Goal: Transaction & Acquisition: Obtain resource

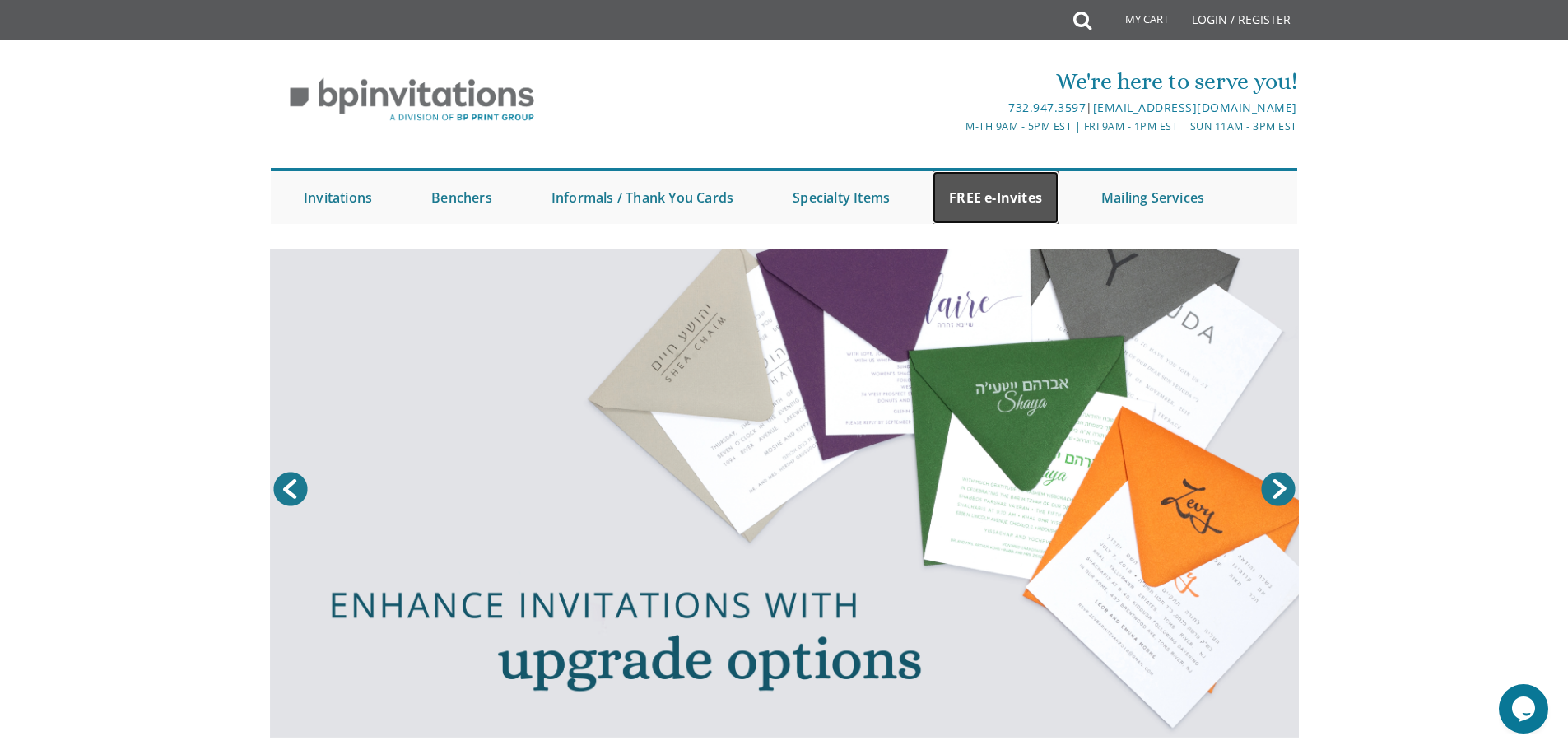
click at [1006, 188] on link "FREE e-Invites" at bounding box center [995, 198] width 126 height 53
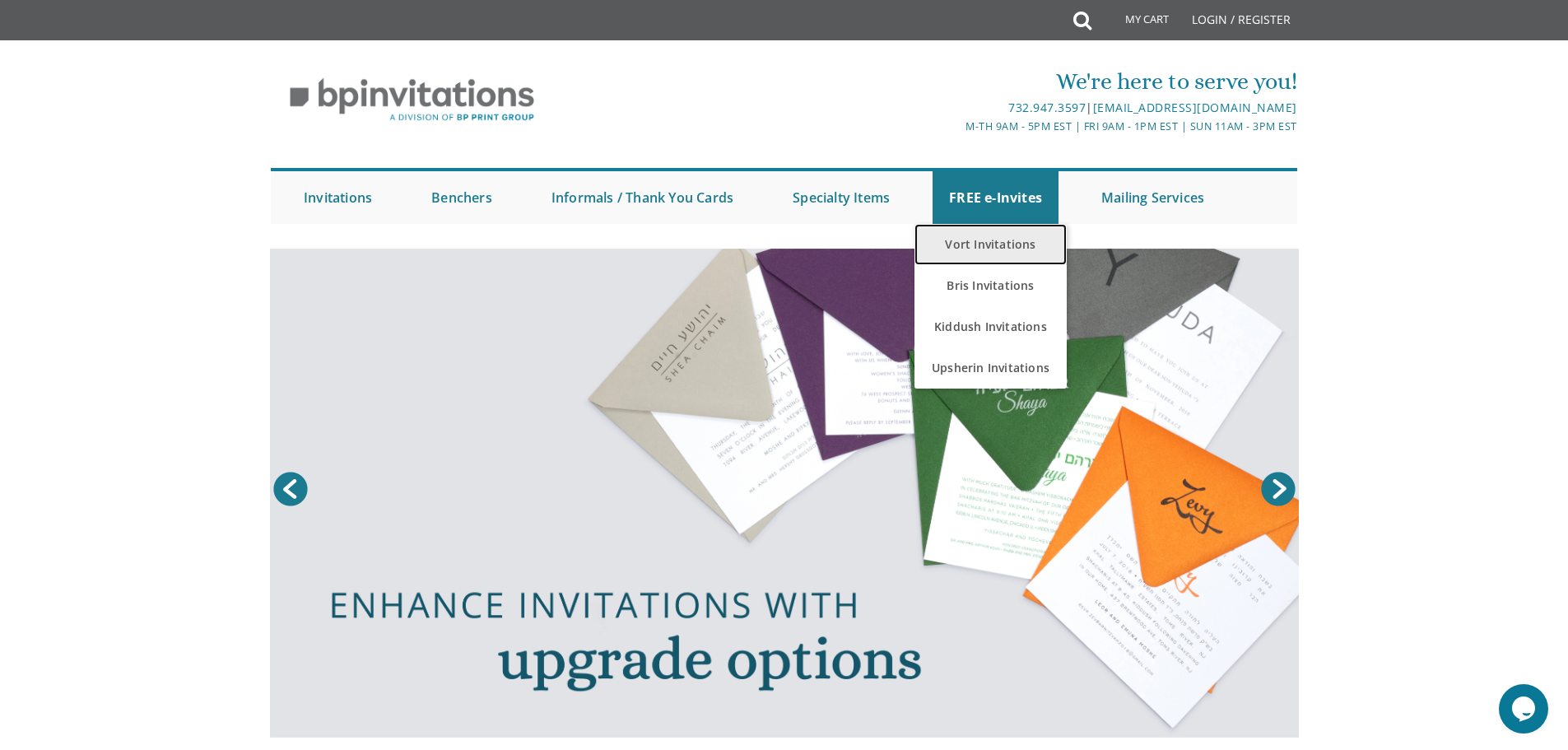
click at [977, 240] on link "Vort Invitations" at bounding box center [990, 245] width 153 height 41
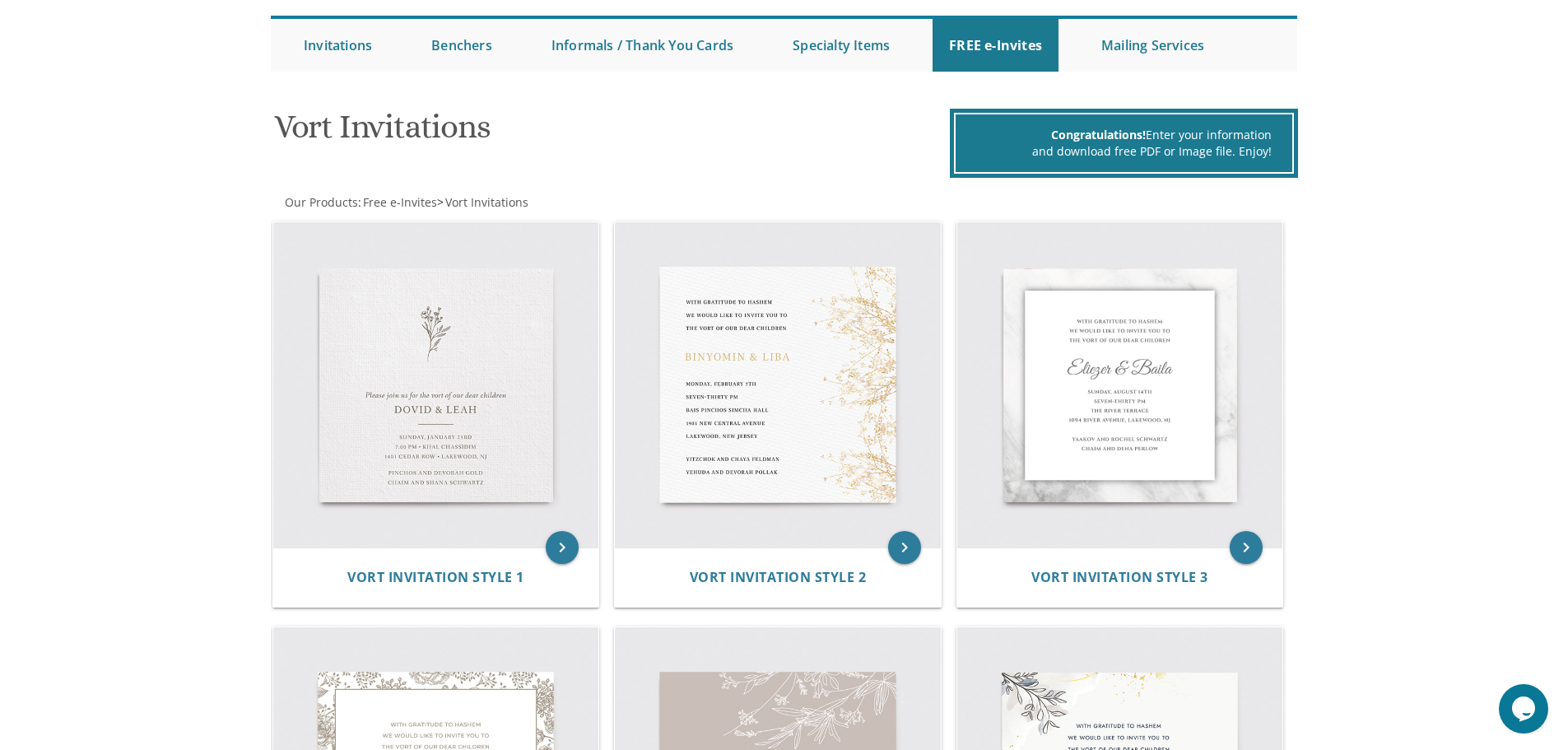
scroll to position [576, 0]
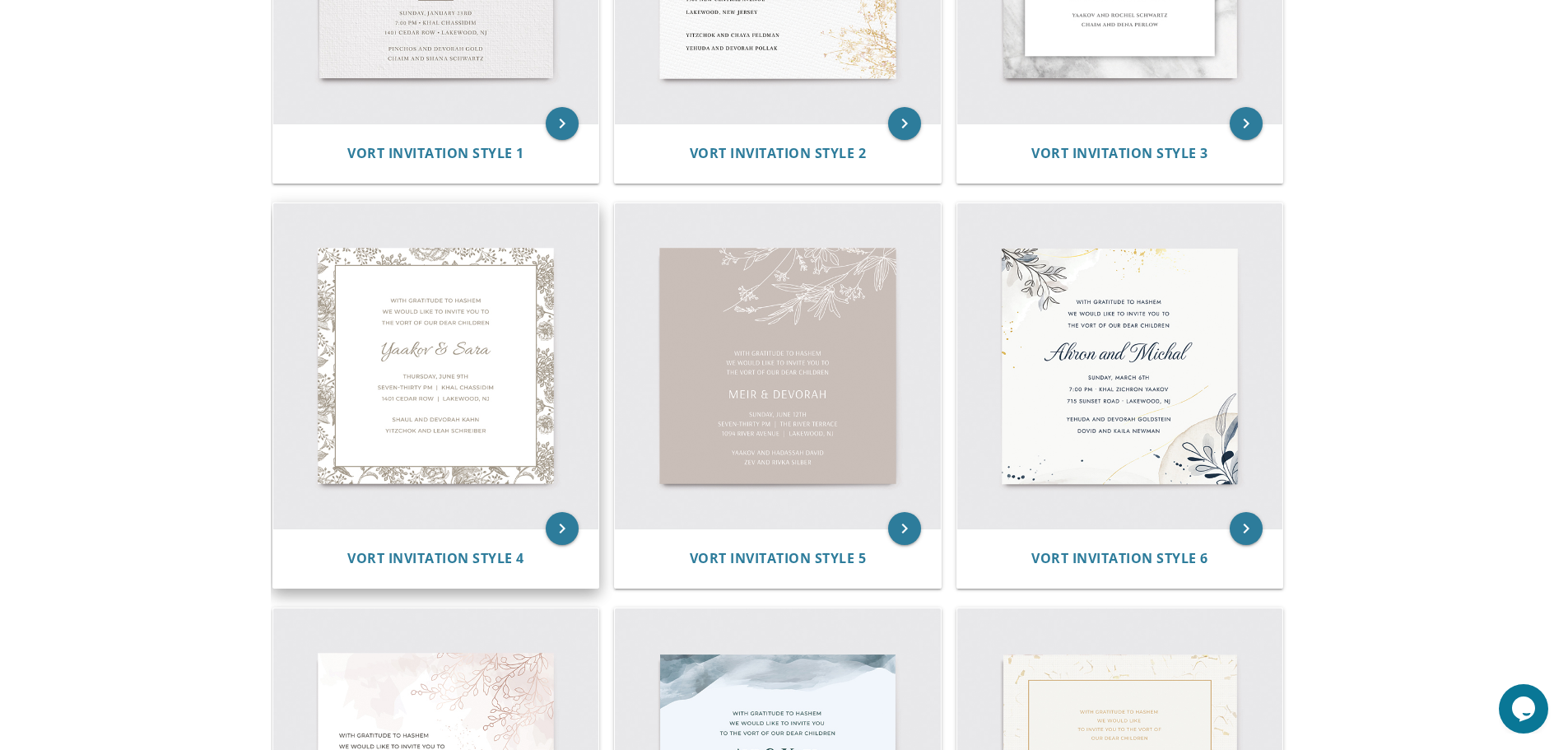
click at [473, 359] on img at bounding box center [436, 366] width 326 height 326
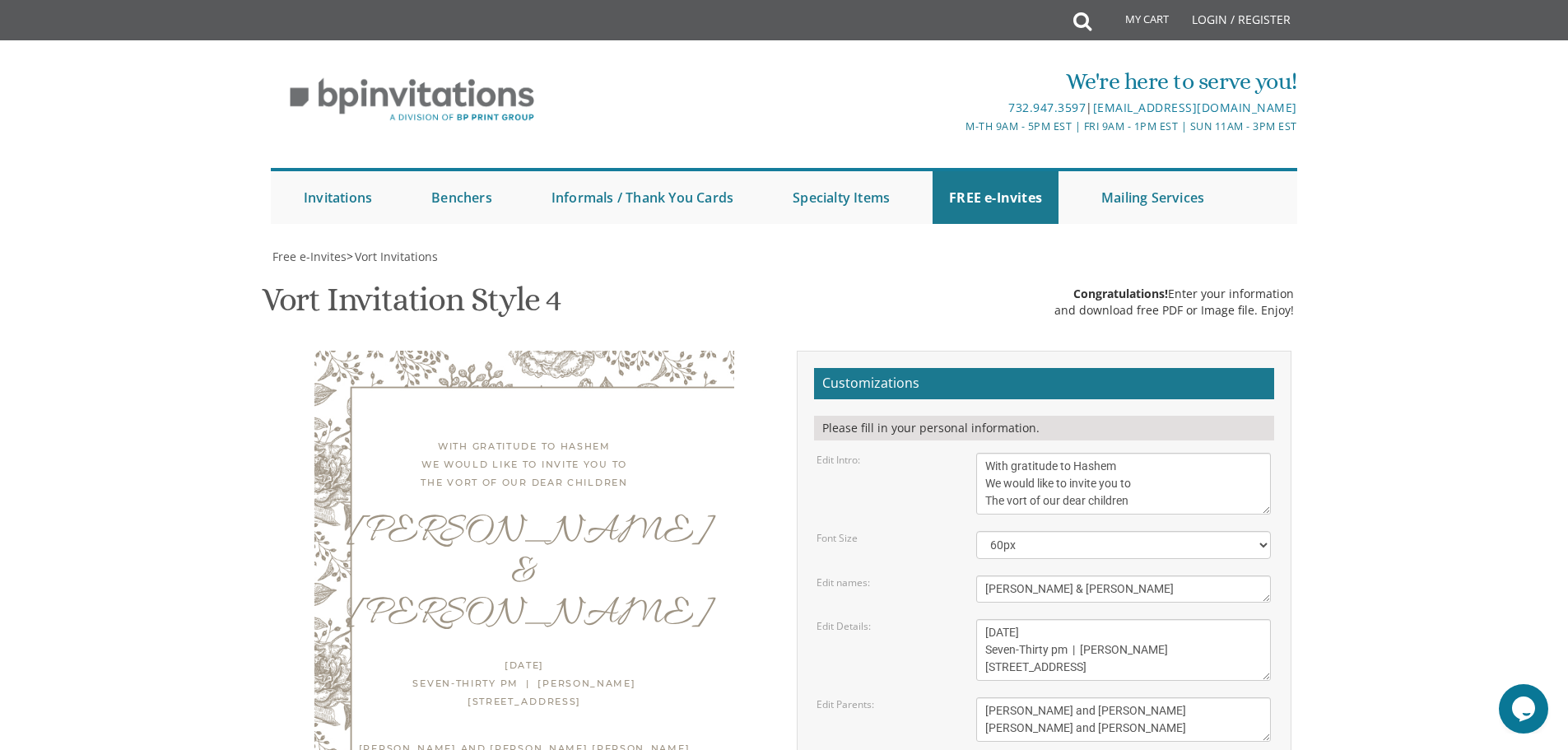
scroll to position [164, 0]
drag, startPoint x: 1075, startPoint y: 422, endPoint x: 960, endPoint y: 419, distance: 115.0
click at [960, 575] on div "Edit names: Yaakov & Sara" at bounding box center [1044, 589] width 479 height 27
type textarea "AY & Chayala"
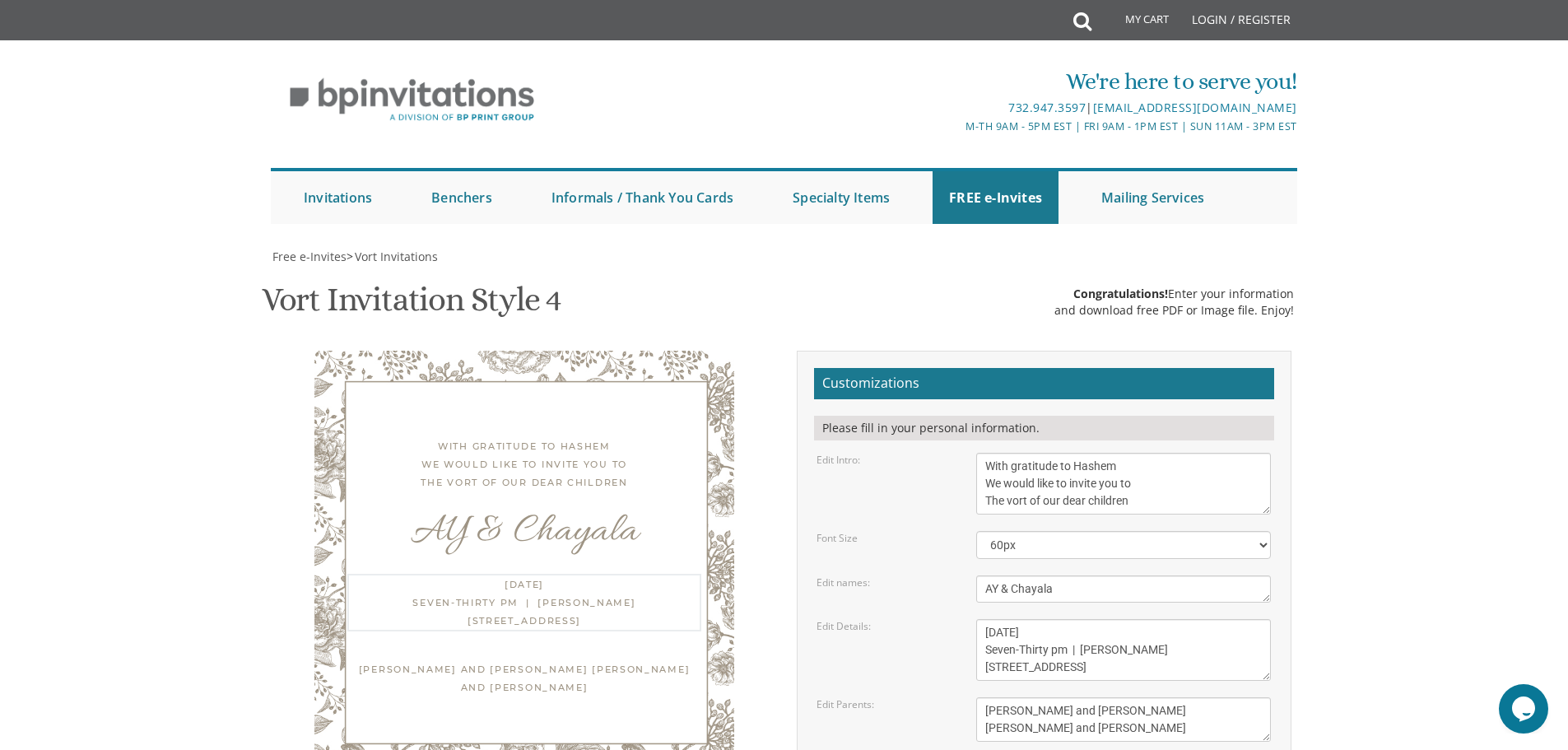
drag, startPoint x: 1033, startPoint y: 466, endPoint x: 994, endPoint y: 474, distance: 39.8
click at [994, 619] on textarea "Thursday, June 9th Seven-Thirty pm | Khal Chassidim 1401 Cedar Row | Lakewood, …" at bounding box center [1123, 649] width 295 height 61
drag, startPoint x: 1056, startPoint y: 468, endPoint x: 1033, endPoint y: 468, distance: 23.0
click at [1033, 619] on textarea "Thursday, June 9th Seven-Thirty pm | Khal Chassidim 1401 Cedar Row | Lakewood, …" at bounding box center [1123, 649] width 295 height 61
drag, startPoint x: 1112, startPoint y: 469, endPoint x: 1093, endPoint y: 471, distance: 19.1
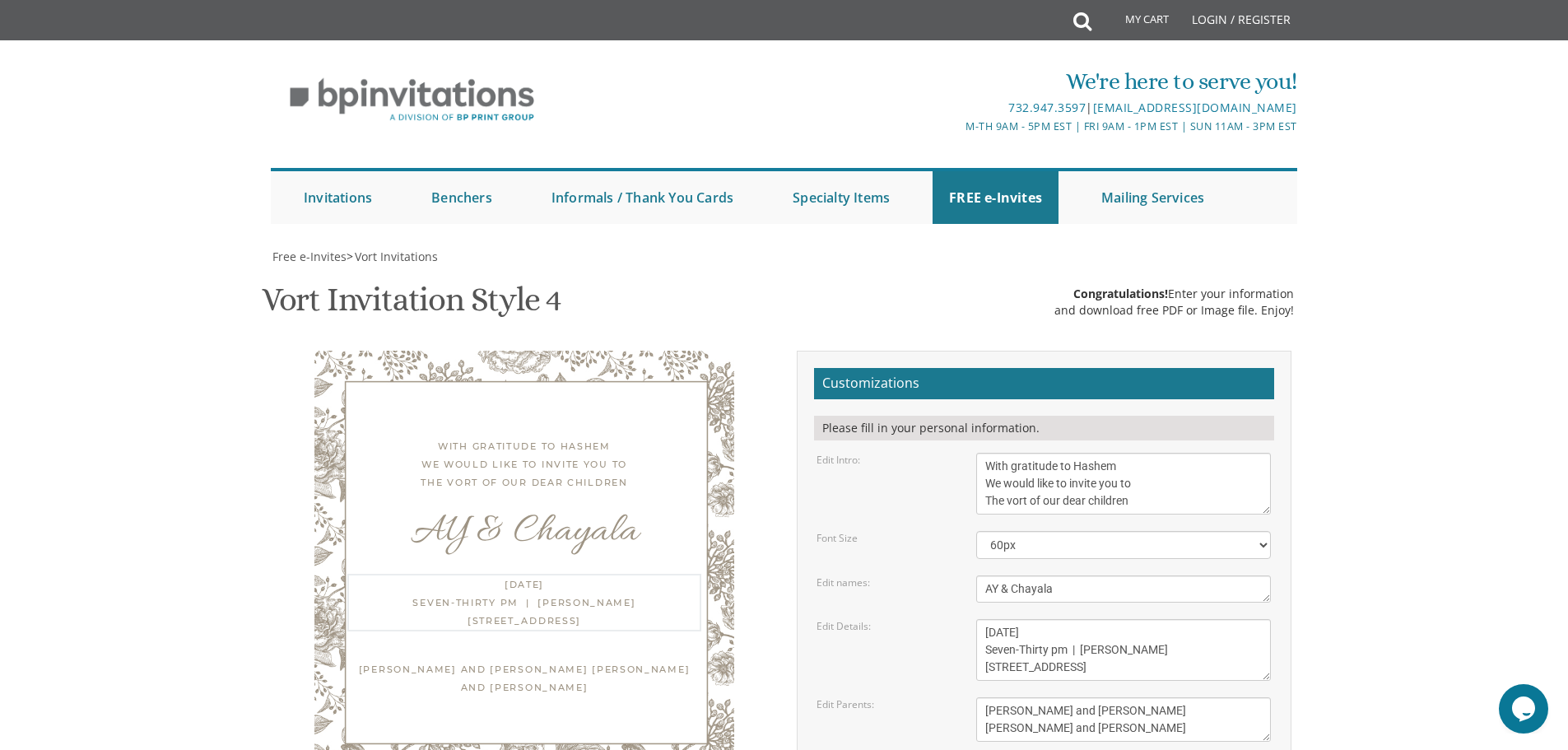
click at [1093, 619] on textarea "Thursday, June 9th Seven-Thirty pm | Khal Chassidim 1401 Cedar Row | Lakewood, …" at bounding box center [1123, 649] width 295 height 61
drag, startPoint x: 1047, startPoint y: 486, endPoint x: 1013, endPoint y: 483, distance: 34.1
click at [1013, 619] on textarea "Thursday, June 9th Seven-Thirty pm | Khal Chassidim 1401 Cedar Row | Lakewood, …" at bounding box center [1123, 649] width 295 height 61
drag, startPoint x: 1006, startPoint y: 485, endPoint x: 983, endPoint y: 484, distance: 23.0
click at [983, 619] on textarea "Thursday, June 9th Seven-Thirty pm | Khal Chassidim 1401 Cedar Row | Lakewood, …" at bounding box center [1123, 649] width 295 height 61
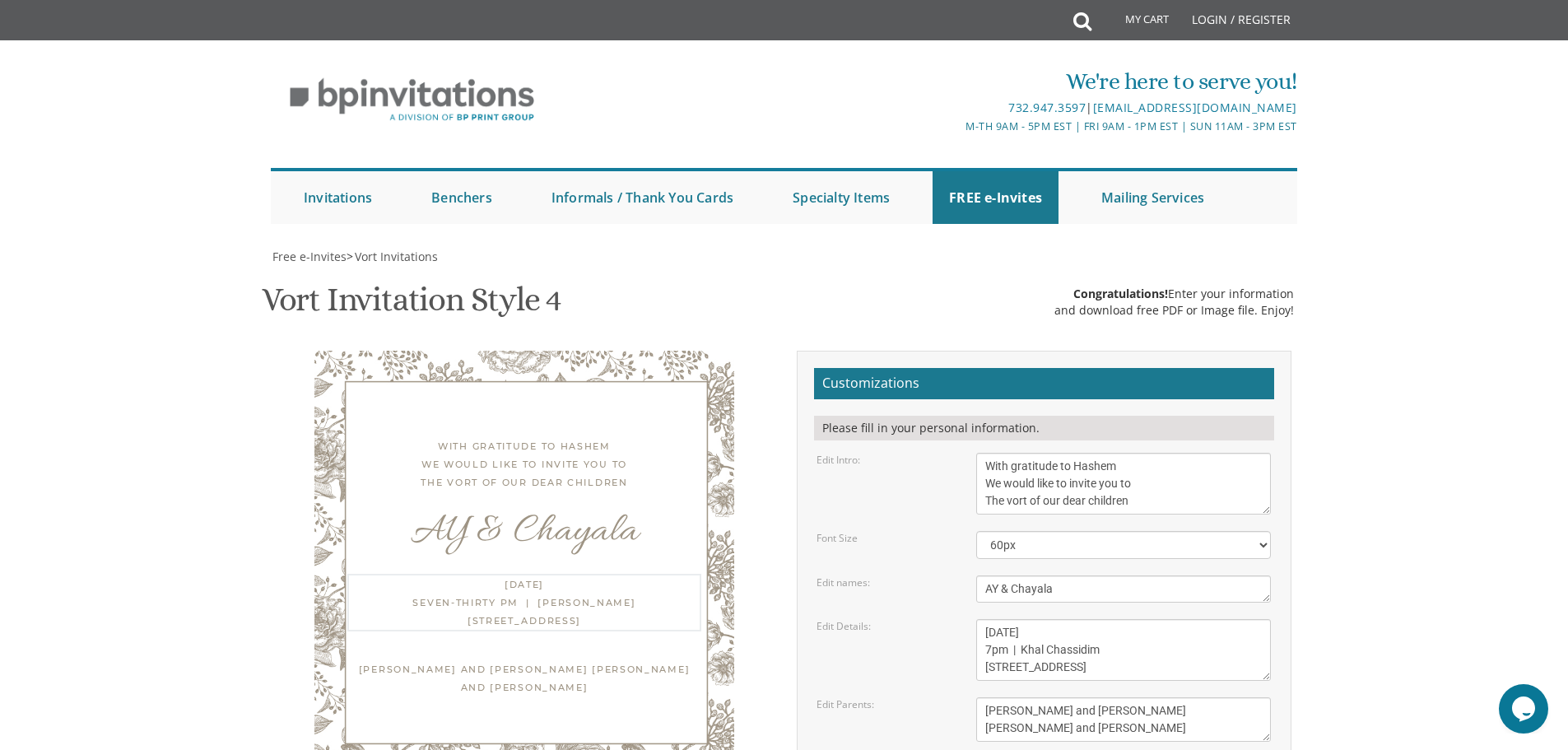
click at [1128, 619] on textarea "Thursday, June 9th Seven-Thirty pm | Khal Chassidim 1401 Cedar Row | Lakewood, …" at bounding box center [1123, 649] width 295 height 61
drag, startPoint x: 1133, startPoint y: 502, endPoint x: 1087, endPoint y: 502, distance: 46.0
click at [1087, 619] on textarea "Thursday, June 9th Seven-Thirty pm | Khal Chassidim 1401 Cedar Row | Lakewood, …" at bounding box center [1123, 649] width 295 height 61
type textarea "Tuesday, September 30th 7pm | Khal Chassidim 1401 Cedar Row | Passaic, NJ"
drag, startPoint x: 1114, startPoint y: 545, endPoint x: 976, endPoint y: 538, distance: 138.2
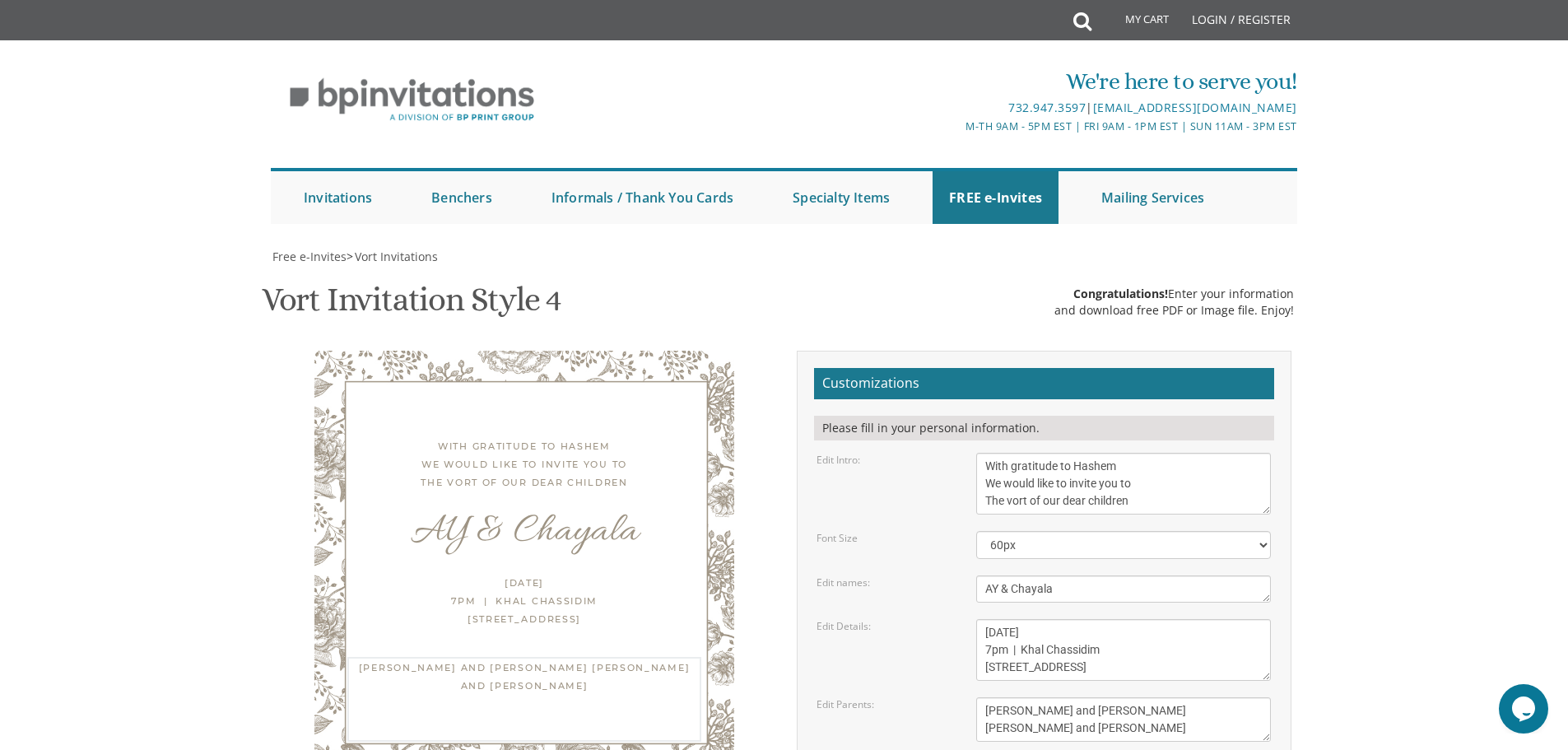
click at [976, 697] on textarea "Shaul and Devorah Kahn Yitzchok and Leah Schreiber" at bounding box center [1123, 719] width 295 height 44
click at [1129, 697] on textarea "Shaul and Devorah Kahn Yitzchok and Leah Schreiber" at bounding box center [1123, 719] width 295 height 44
drag, startPoint x: 1123, startPoint y: 545, endPoint x: 949, endPoint y: 548, distance: 174.0
click at [949, 697] on div "Edit Parents: Shaul and Devorah Kahn Yitzchok and Leah Schreiber" at bounding box center [1044, 719] width 479 height 44
drag, startPoint x: 1133, startPoint y: 563, endPoint x: 975, endPoint y: 564, distance: 158.0
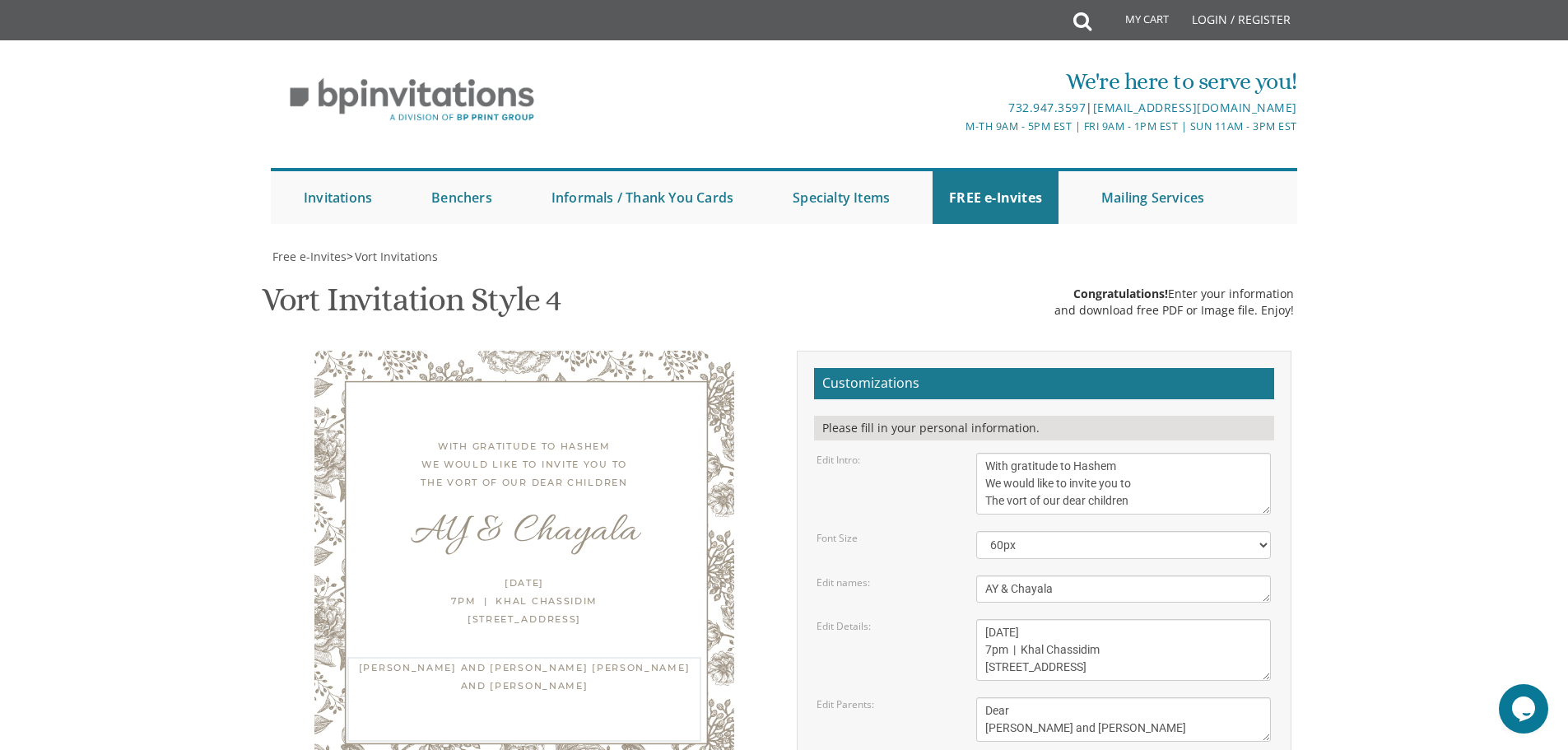
click at [975, 697] on div "[PERSON_NAME] and [PERSON_NAME] [PERSON_NAME] and [PERSON_NAME]" at bounding box center [1123, 719] width 320 height 44
click at [1199, 697] on textarea "[PERSON_NAME] and [PERSON_NAME] [PERSON_NAME] and [PERSON_NAME]" at bounding box center [1123, 719] width 295 height 44
type textarea "Dear [PERSON_NAME] [PERSON_NAME] and [PERSON_NAME]"
drag, startPoint x: 1101, startPoint y: 485, endPoint x: 1025, endPoint y: 486, distance: 76.0
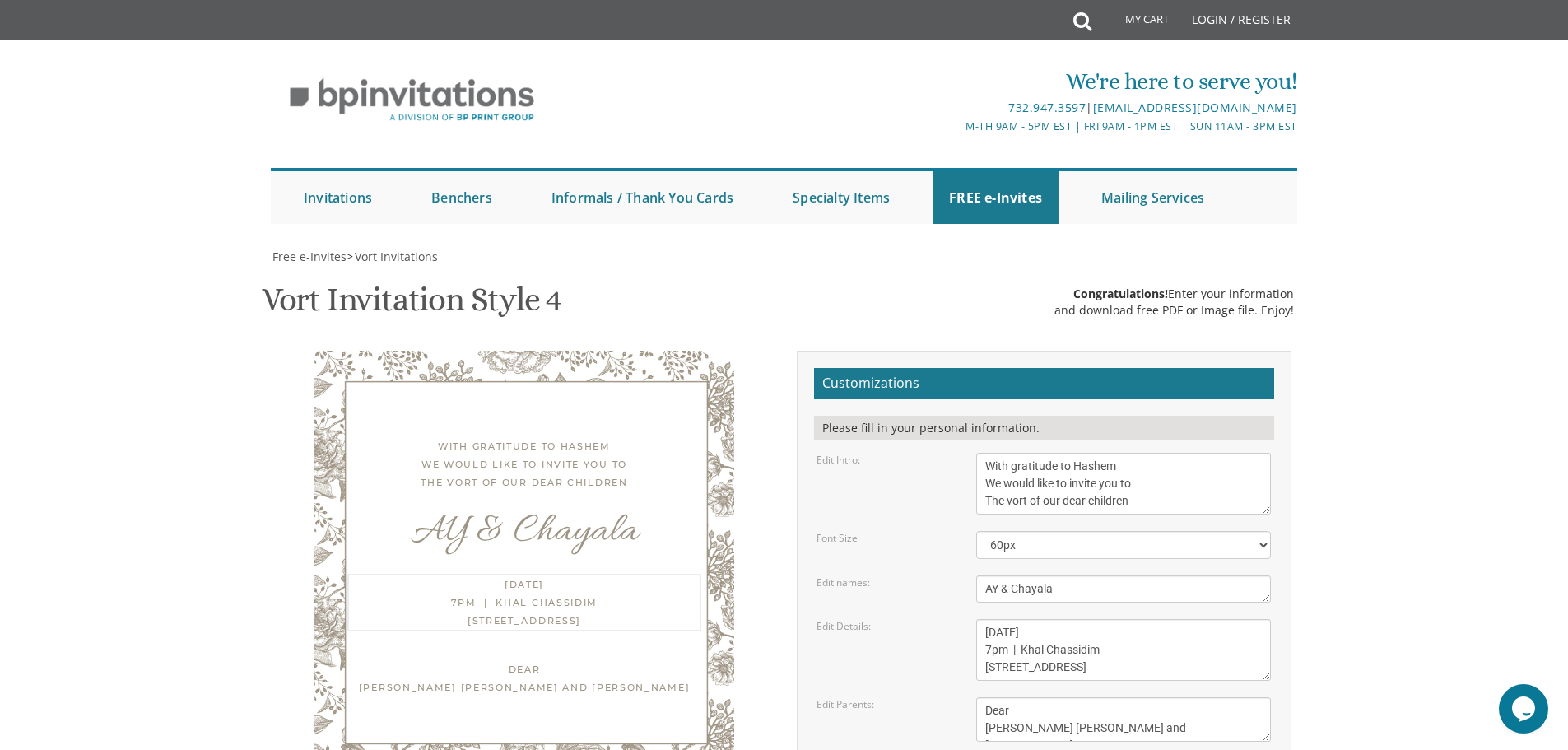
click at [1025, 619] on textarea "[DATE] Seven-Thirty pm | [PERSON_NAME] [STREET_ADDRESS]" at bounding box center [1123, 649] width 295 height 61
click at [1092, 619] on textarea "[DATE] Seven-Thirty pm | [PERSON_NAME] [STREET_ADDRESS]" at bounding box center [1123, 649] width 295 height 61
type textarea "[DATE] 7pm | [GEOGRAPHIC_DATA][PERSON_NAME] [STREET_ADDRESS]"
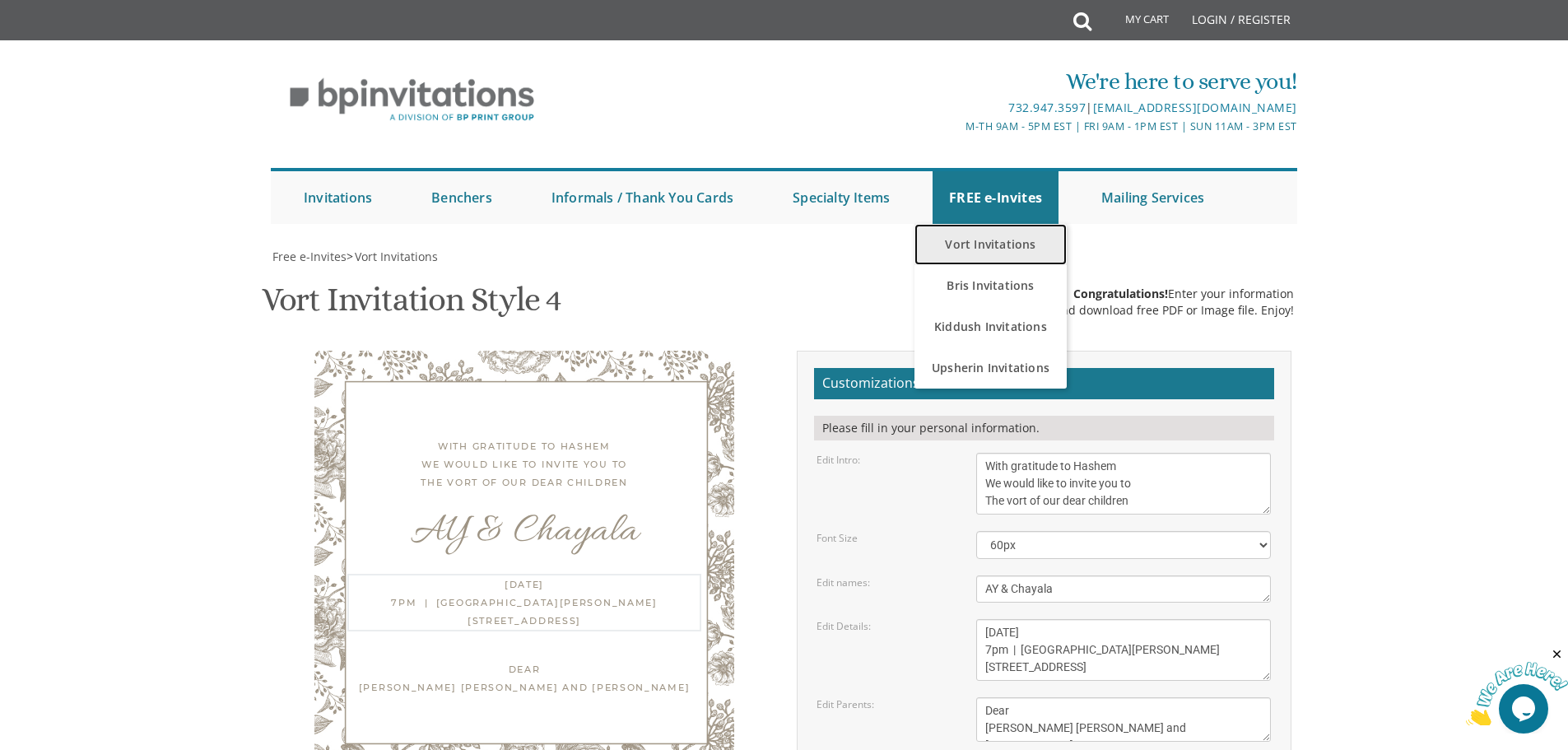
click at [997, 224] on link "Vort Invitations" at bounding box center [990, 245] width 153 height 41
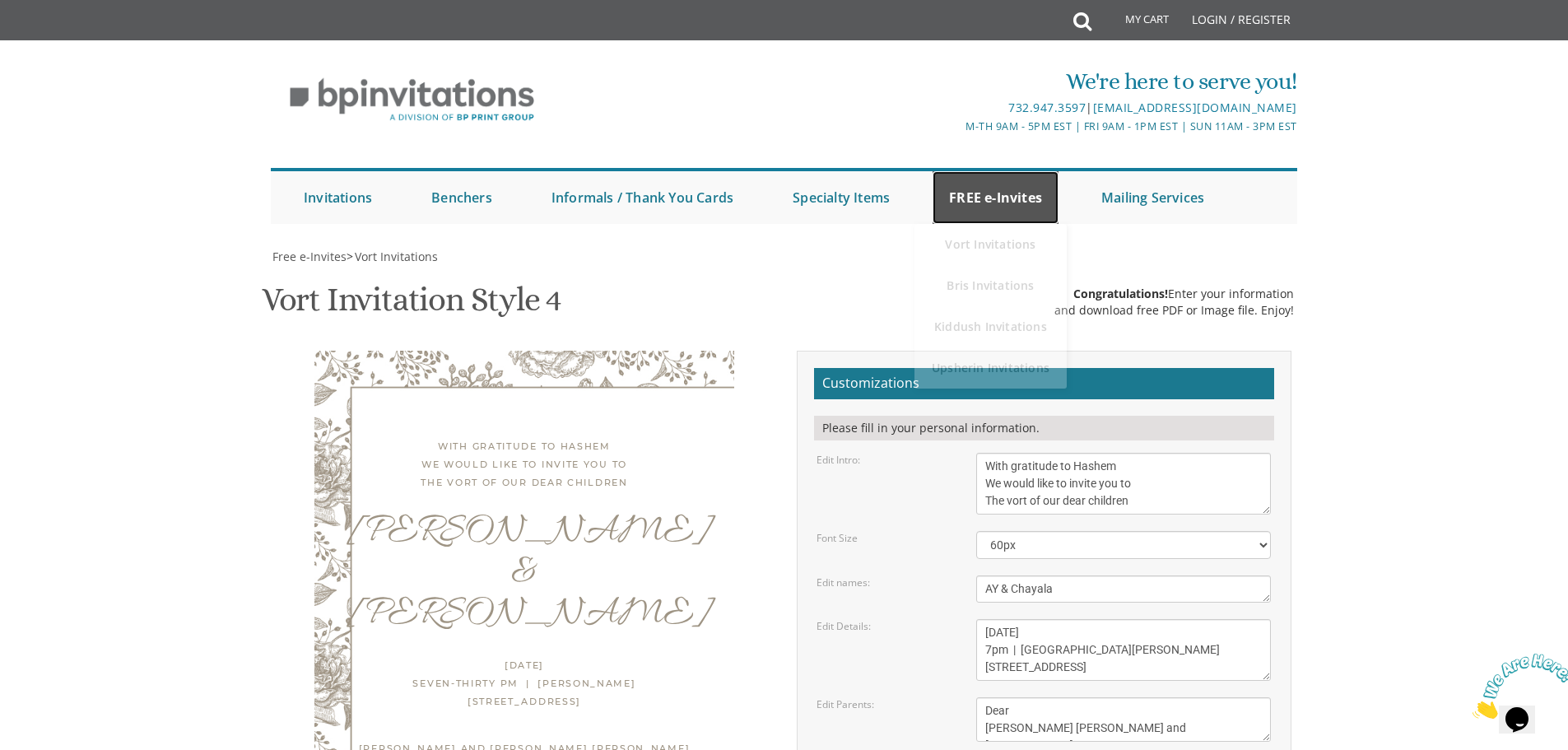
click at [1011, 171] on link "FREE e-Invites" at bounding box center [995, 198] width 126 height 53
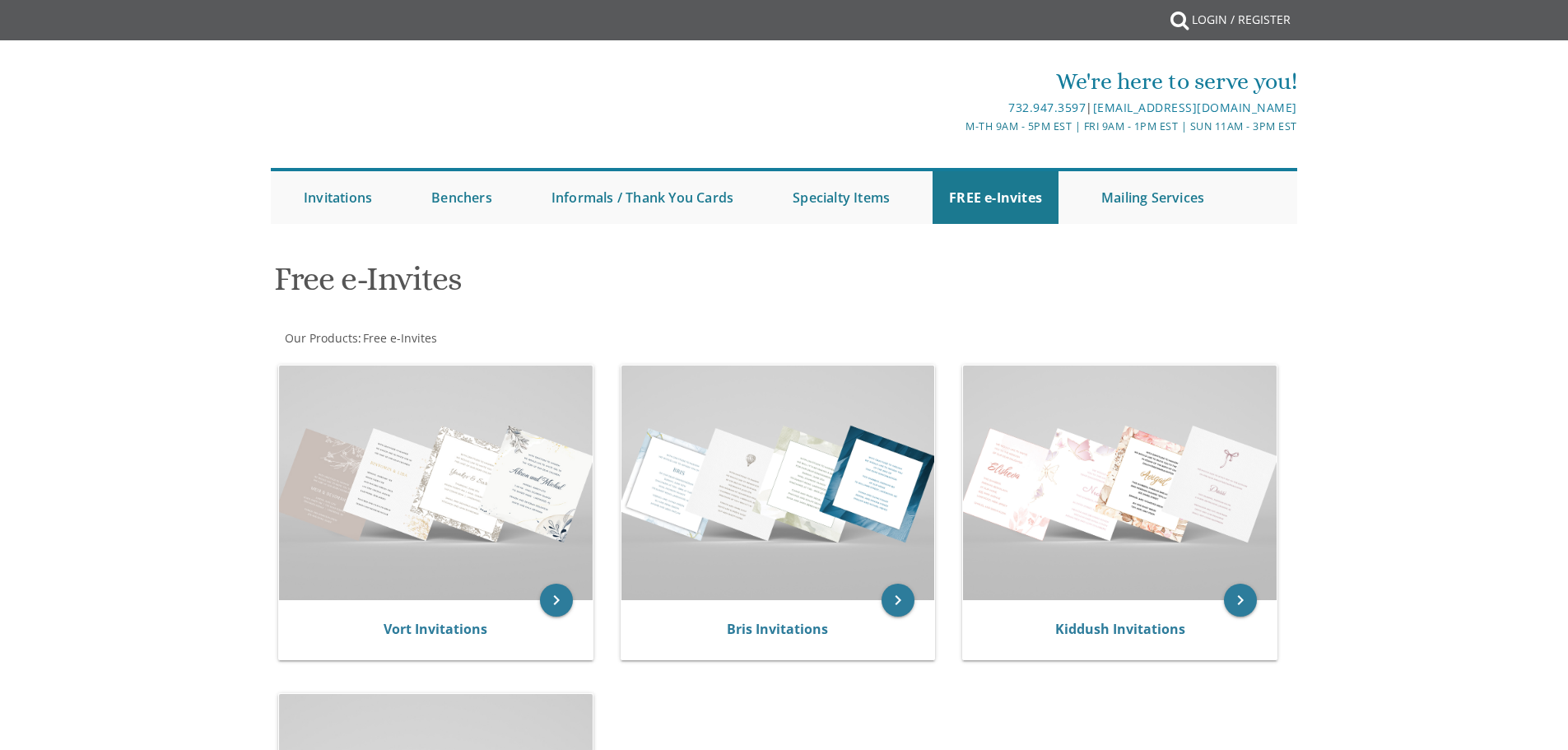
click at [980, 78] on div "We're here to serve you!" at bounding box center [955, 81] width 683 height 33
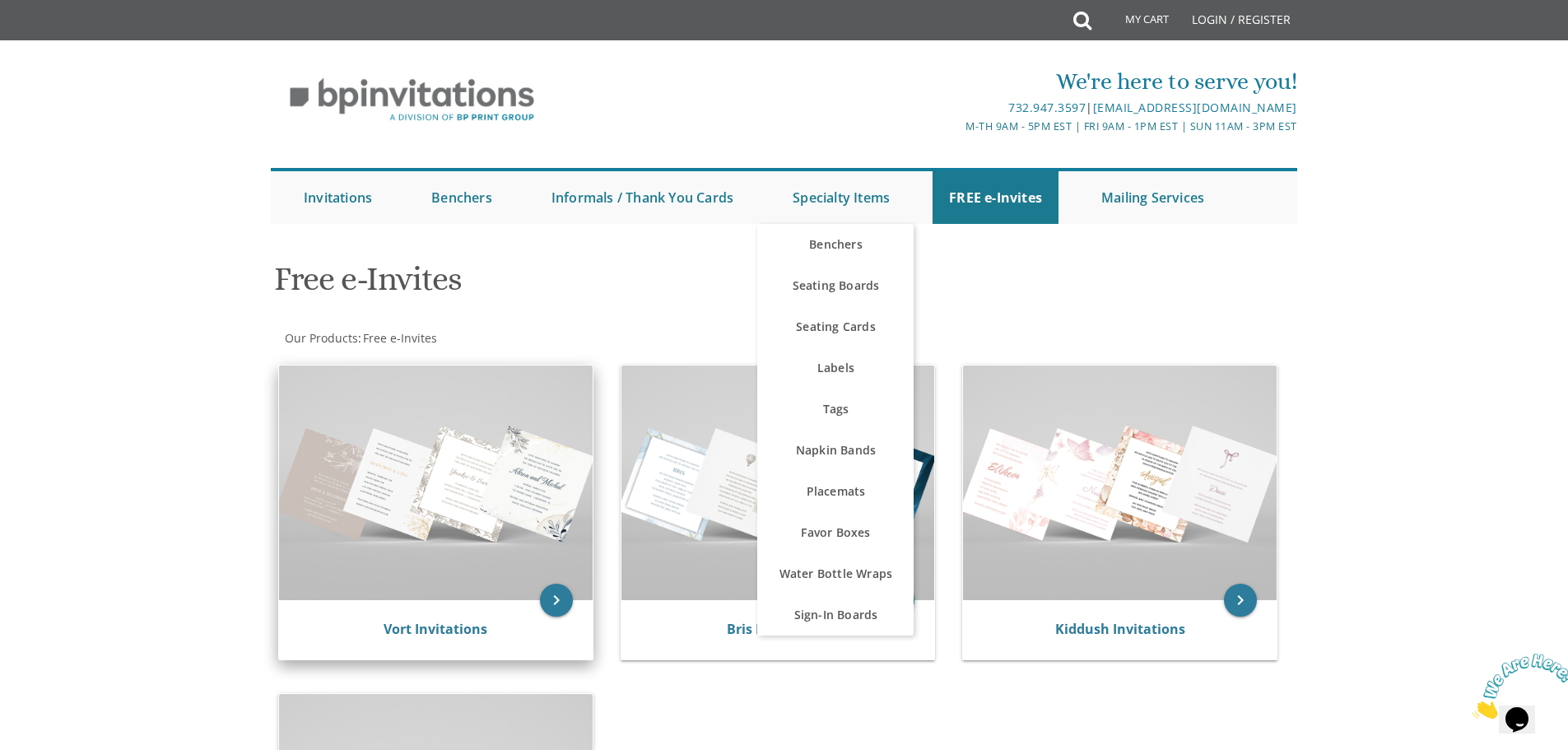
click at [399, 453] on img at bounding box center [435, 482] width 314 height 234
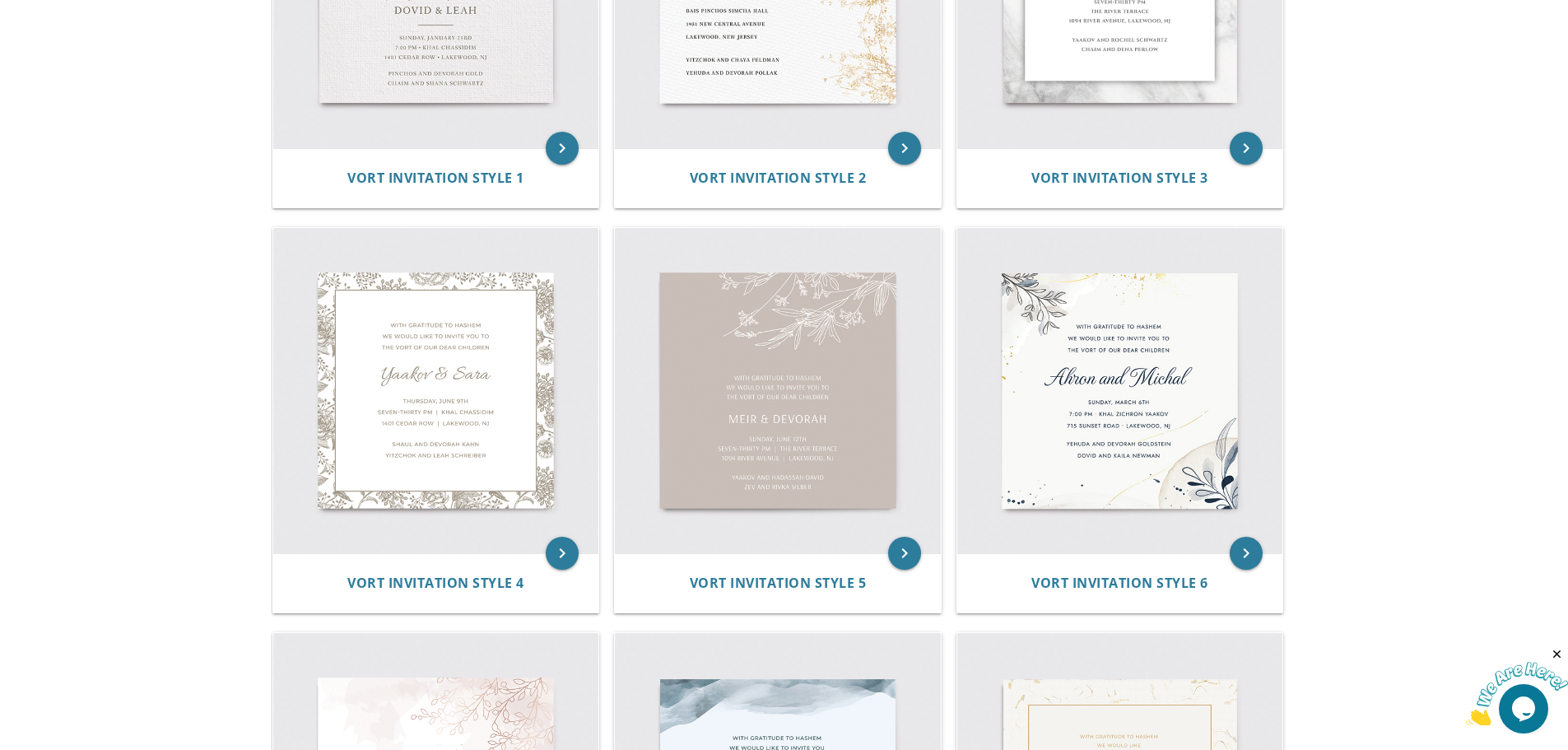
scroll to position [561, 0]
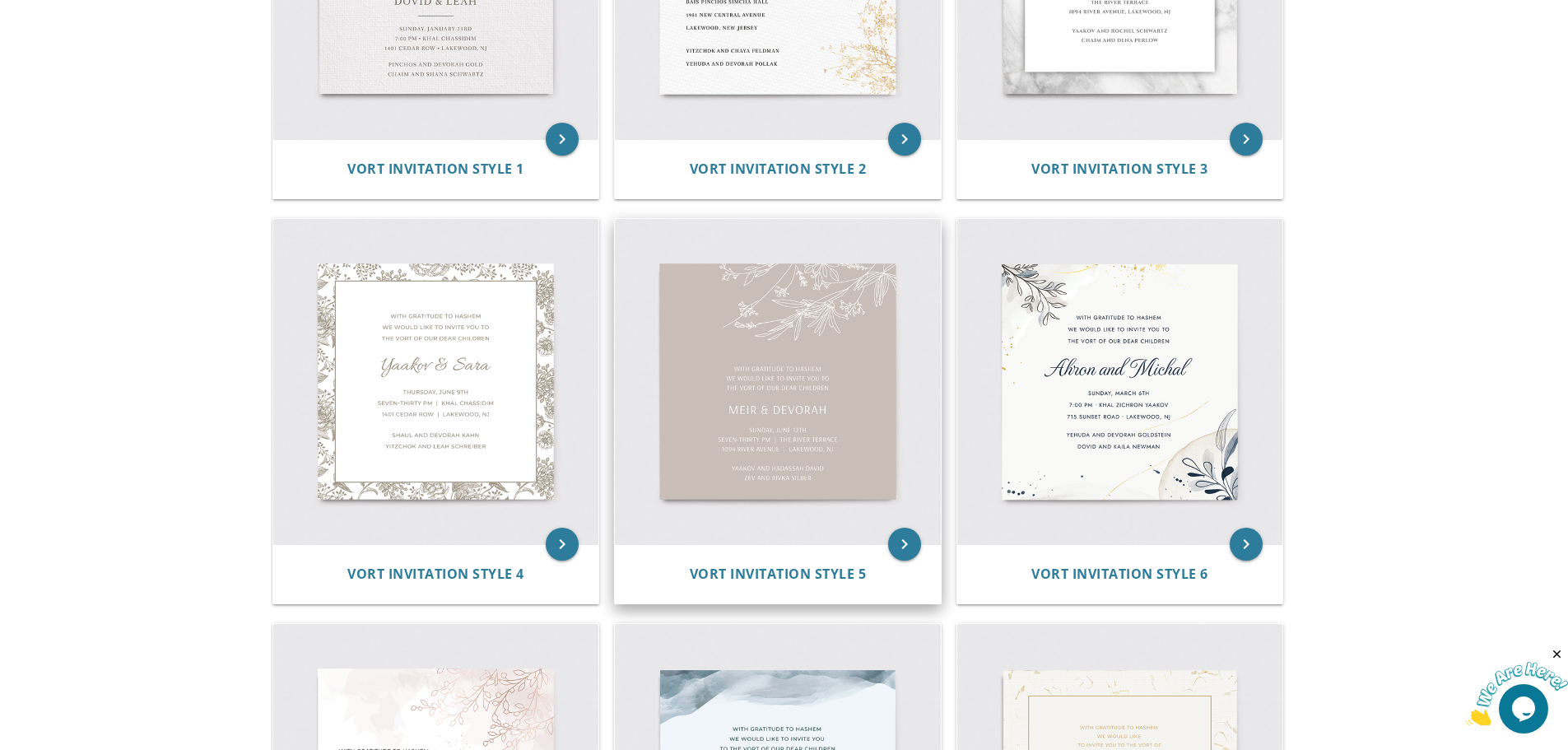
click at [844, 436] on img at bounding box center [777, 382] width 326 height 326
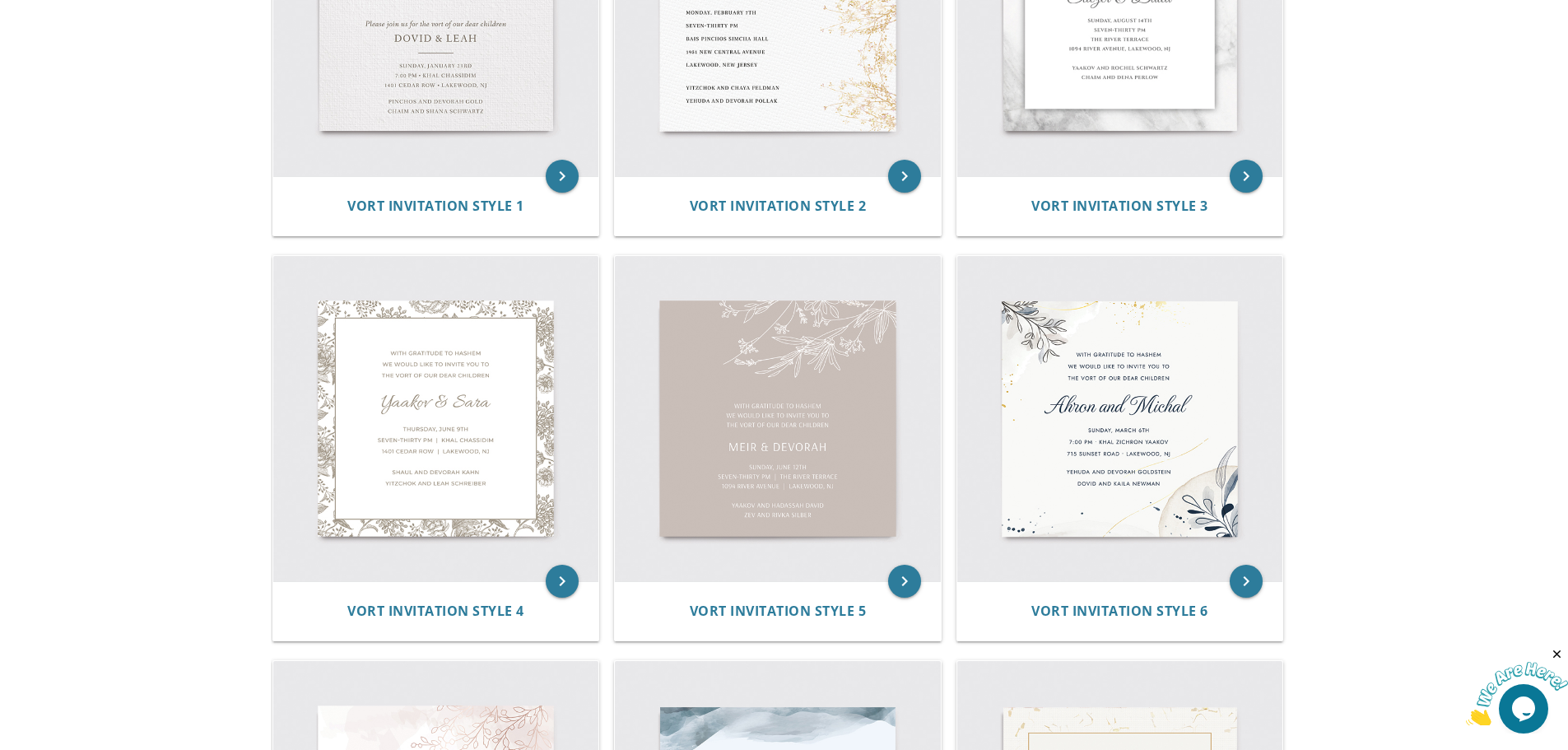
scroll to position [807, 0]
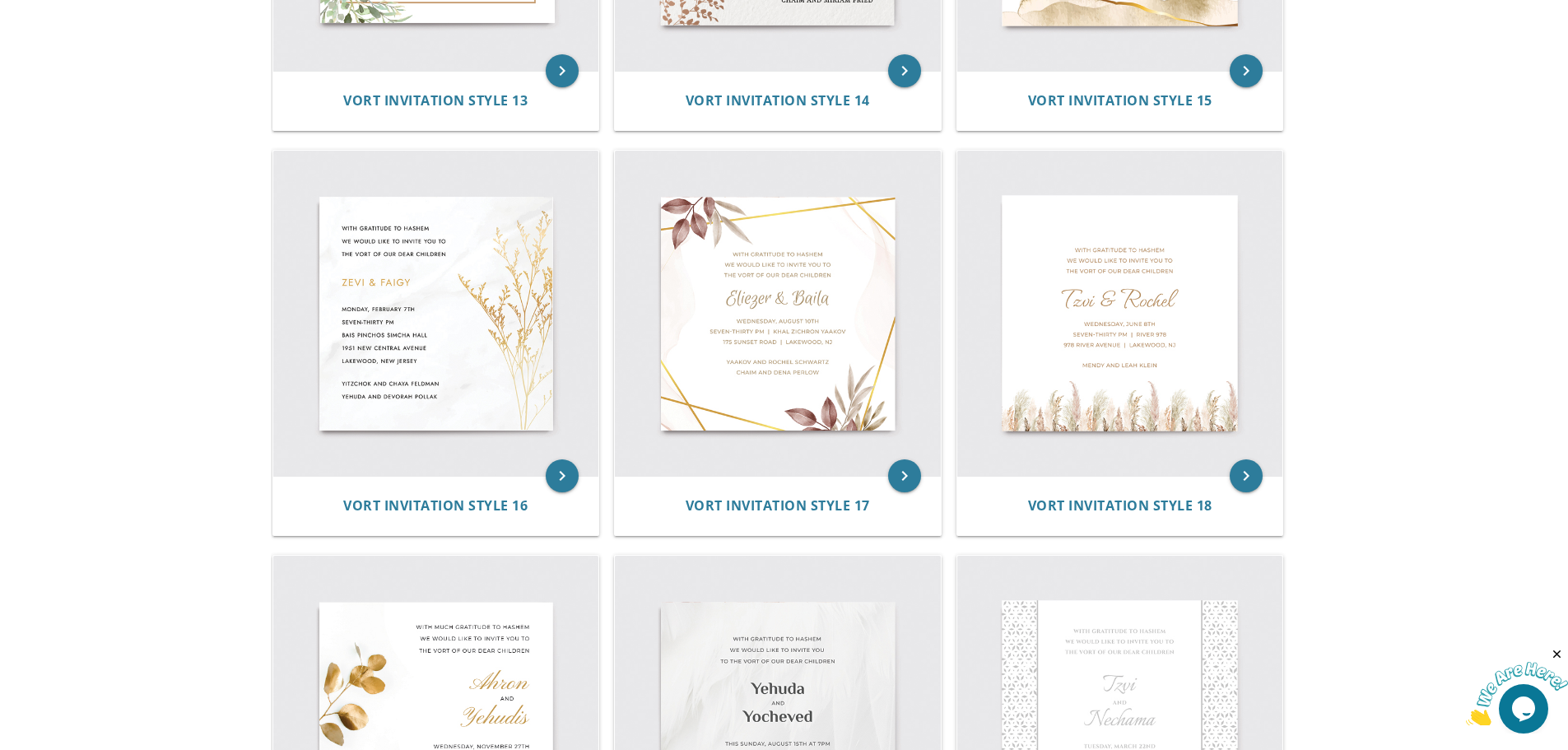
scroll to position [2289, 0]
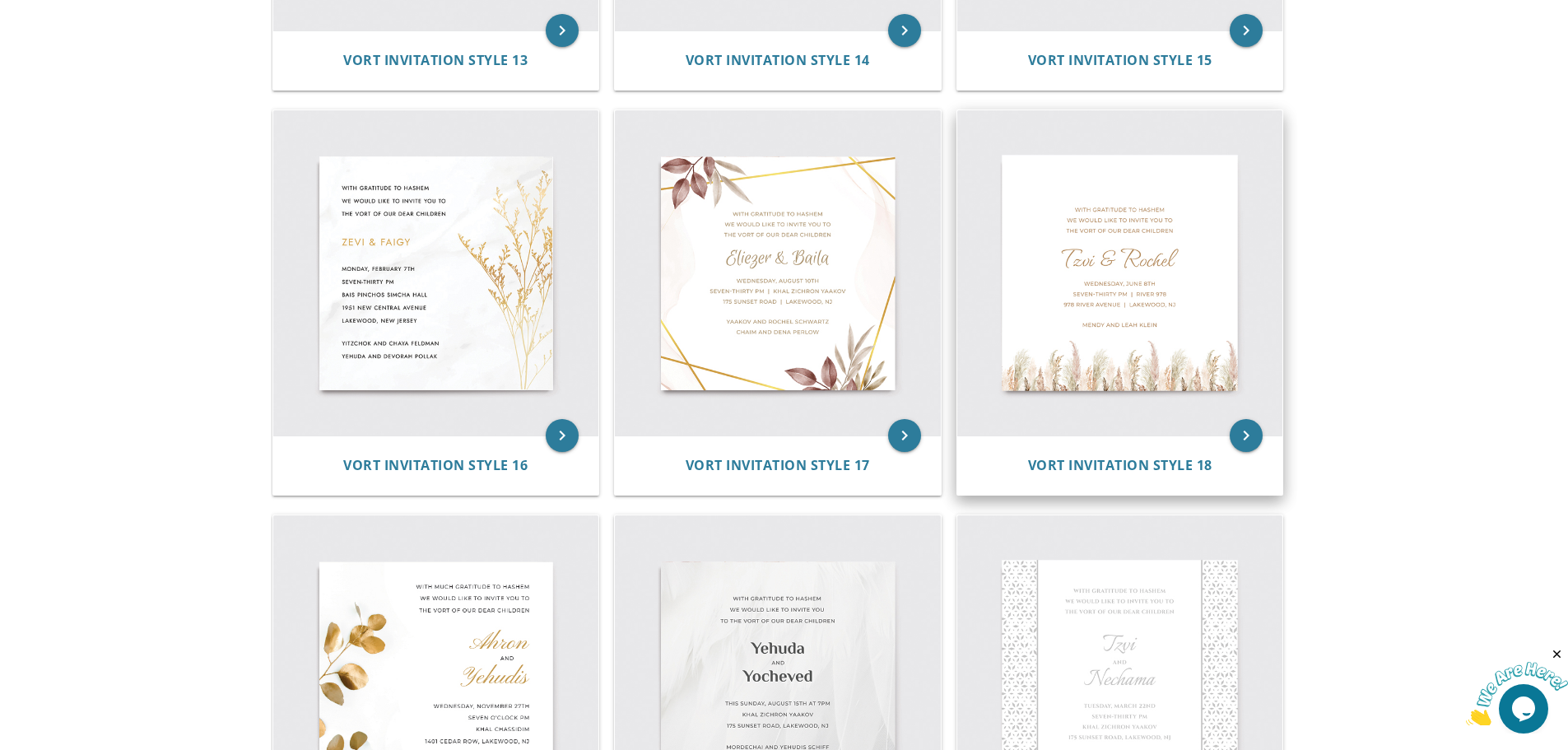
click at [1254, 329] on img at bounding box center [1120, 273] width 326 height 326
